Goal: Task Accomplishment & Management: Manage account settings

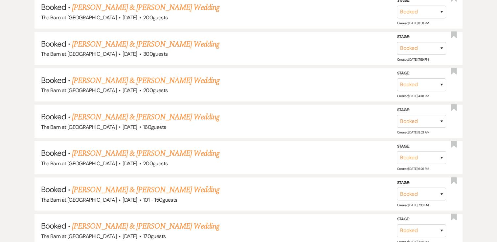
scroll to position [573, 0]
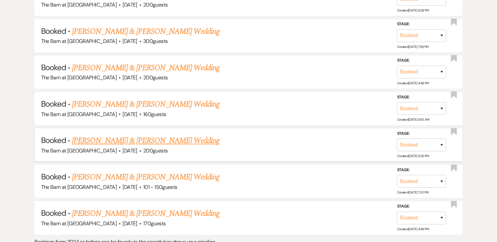
click at [192, 136] on link "[PERSON_NAME] & [PERSON_NAME] Wedding" at bounding box center [145, 141] width 147 height 12
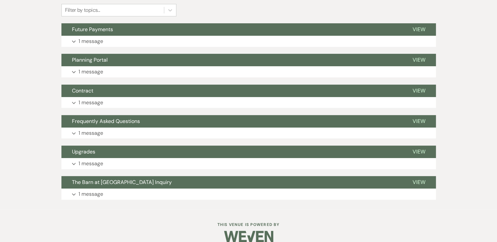
scroll to position [173, 0]
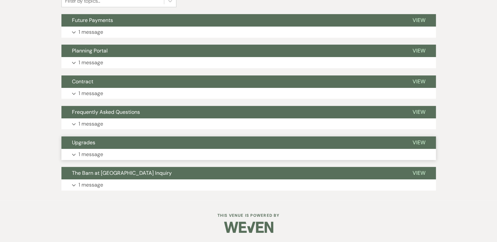
click at [74, 155] on icon "Expand" at bounding box center [74, 155] width 4 height 3
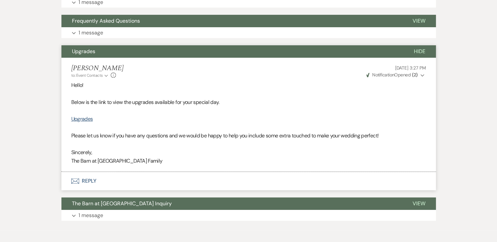
scroll to position [266, 0]
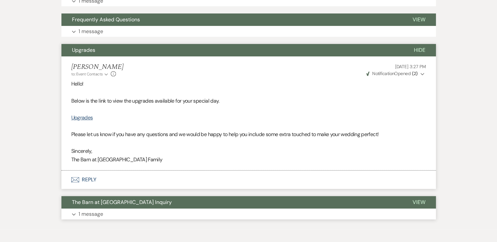
click at [74, 214] on icon "Expand" at bounding box center [74, 214] width 4 height 3
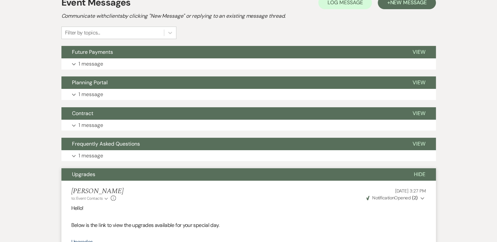
scroll to position [141, 0]
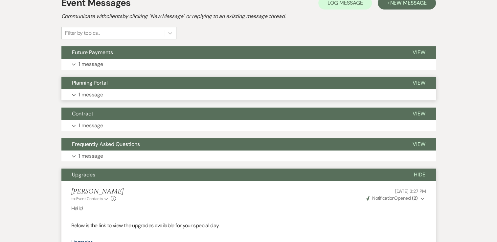
click at [74, 95] on icon "Expand" at bounding box center [74, 95] width 4 height 3
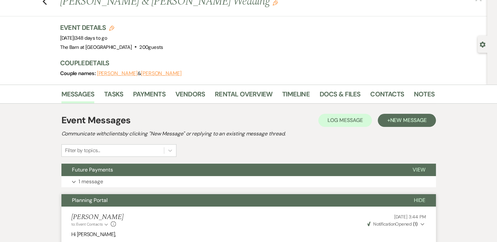
scroll to position [0, 0]
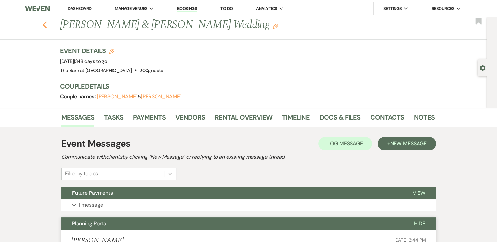
click at [47, 26] on use "button" at bounding box center [44, 24] width 4 height 7
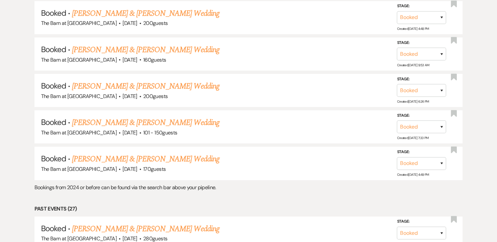
scroll to position [633, 0]
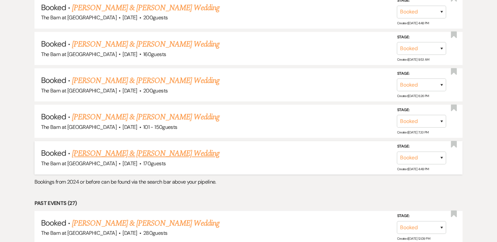
click at [174, 148] on link "[PERSON_NAME] & [PERSON_NAME] Wedding" at bounding box center [145, 154] width 147 height 12
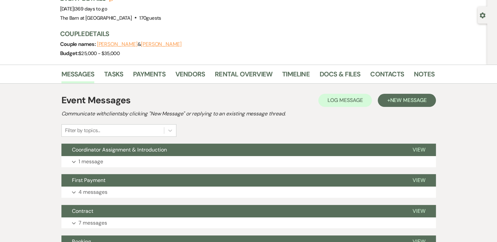
scroll to position [83, 0]
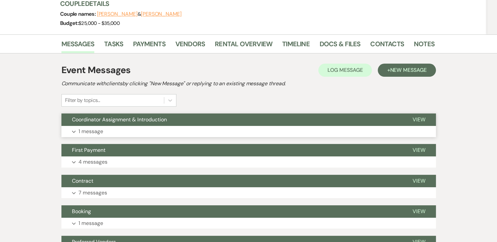
click at [74, 132] on icon "Expand" at bounding box center [74, 132] width 4 height 3
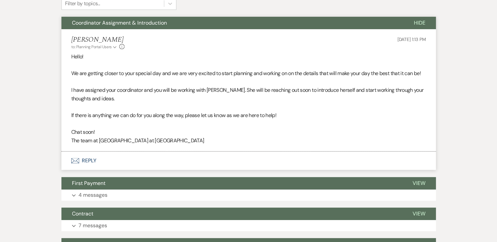
scroll to position [185, 0]
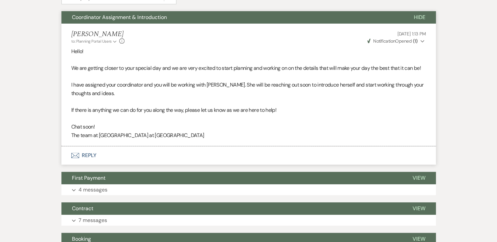
click at [422, 41] on icon "Expand" at bounding box center [422, 41] width 4 height 5
click at [461, 92] on div "Messages Tasks Payments Vendors Rental Overview Timeline Docs & Files Contacts …" at bounding box center [248, 145] width 497 height 427
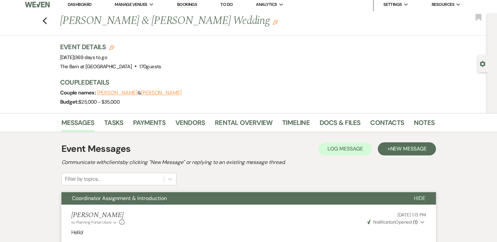
scroll to position [0, 0]
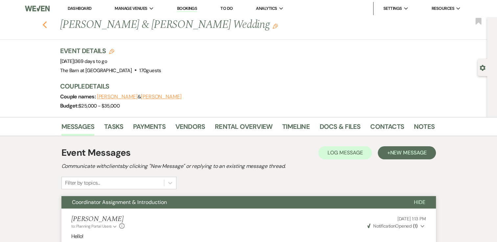
click at [47, 28] on use "button" at bounding box center [44, 24] width 4 height 7
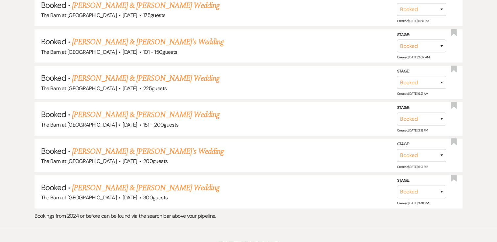
scroll to position [1630, 0]
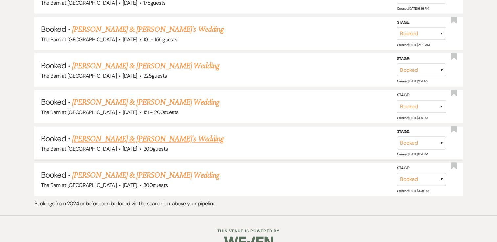
click at [133, 133] on link "[PERSON_NAME] & [PERSON_NAME]'s Wedding" at bounding box center [148, 139] width 152 height 12
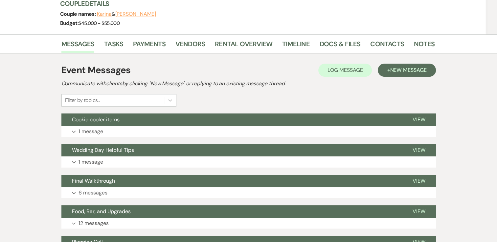
scroll to position [84, 0]
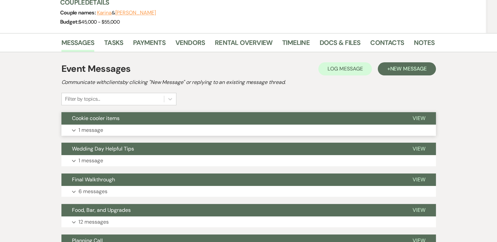
click at [75, 131] on icon "Expand" at bounding box center [74, 130] width 4 height 3
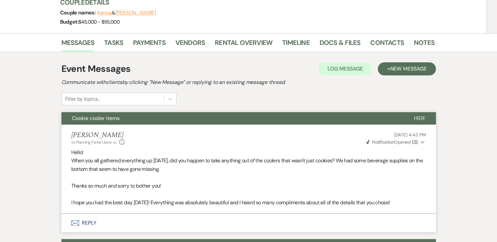
click at [422, 142] on icon "Expand" at bounding box center [422, 142] width 4 height 5
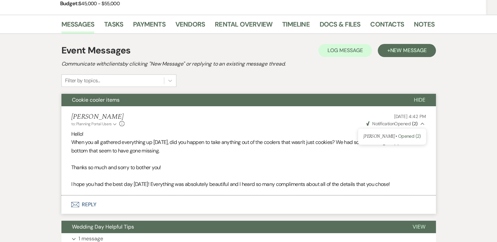
scroll to position [102, 0]
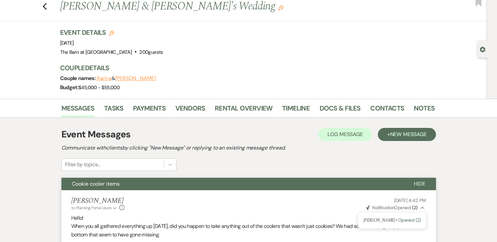
click at [46, 7] on icon "Previous" at bounding box center [44, 7] width 5 height 8
